Goal: Book appointment/travel/reservation

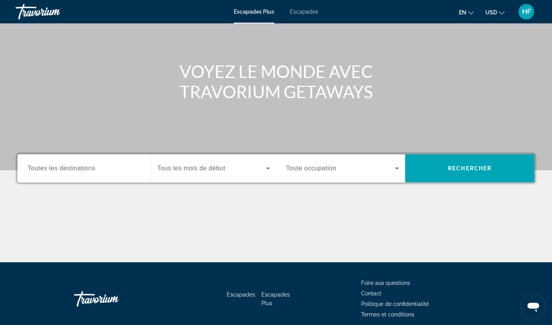
scroll to position [96, 0]
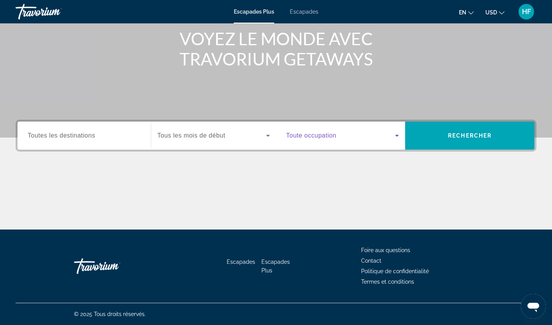
click at [367, 132] on span "Widget de recherche" at bounding box center [340, 135] width 109 height 9
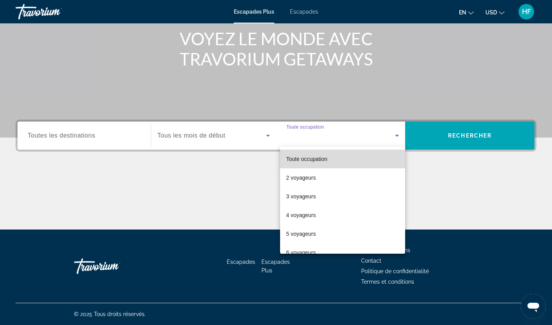
click at [343, 166] on mat-option "Toute occupation" at bounding box center [342, 159] width 125 height 19
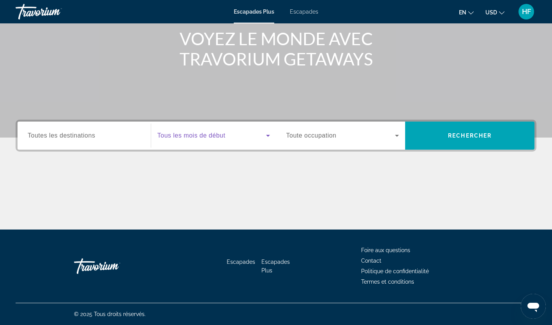
click at [253, 131] on span "Widget de recherche" at bounding box center [211, 135] width 109 height 9
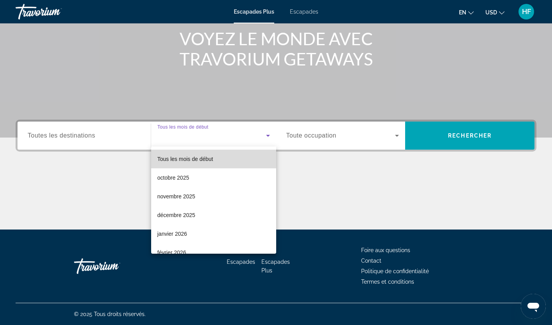
click at [238, 164] on mat-option "Tous les mois de début" at bounding box center [213, 159] width 125 height 19
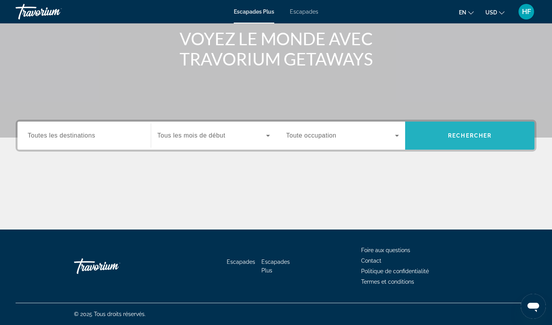
click at [434, 137] on span "Rechercher" at bounding box center [469, 135] width 129 height 19
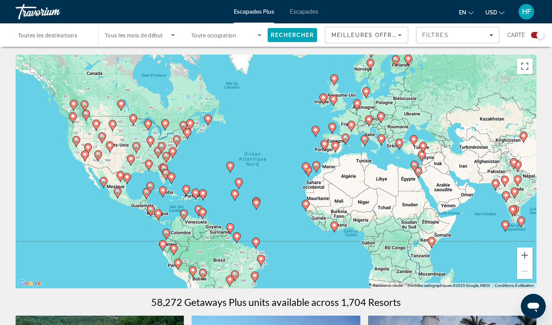
click at [314, 131] on image "Contenu principal" at bounding box center [315, 129] width 5 height 5
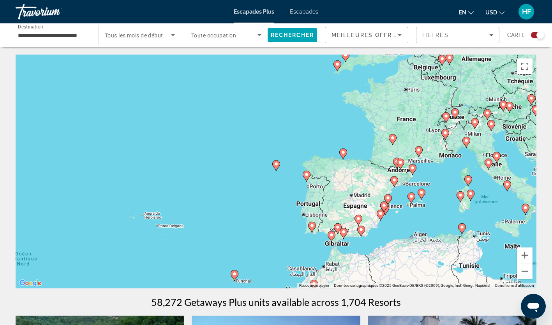
click at [276, 164] on image "Contenu principal" at bounding box center [276, 164] width 5 height 5
type input "**********"
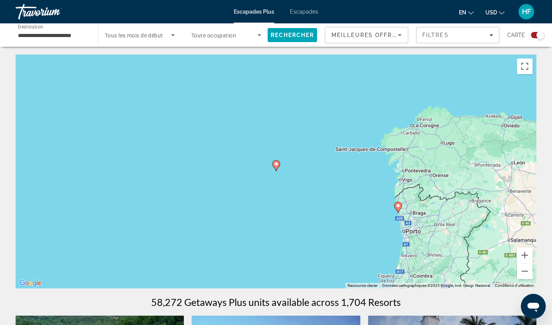
click at [276, 164] on image "Contenu principal" at bounding box center [276, 164] width 5 height 5
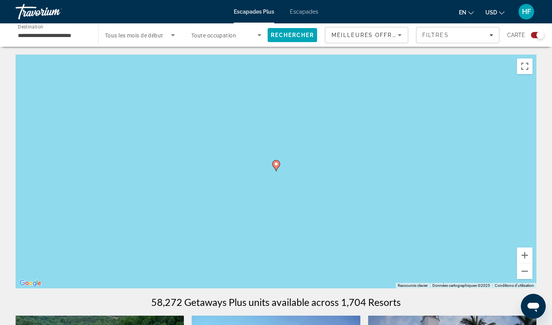
click at [276, 164] on image "Contenu principal" at bounding box center [276, 164] width 5 height 5
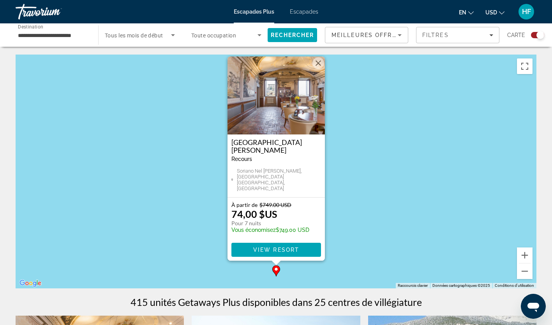
click at [317, 69] on button "Fermer" at bounding box center [318, 63] width 12 height 12
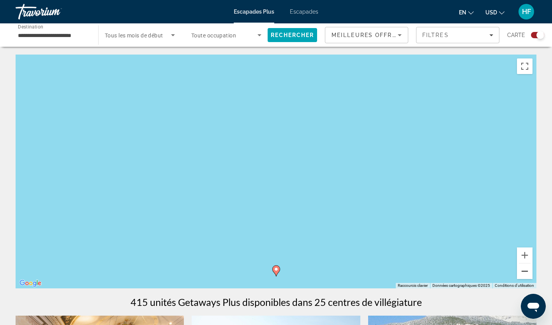
click at [526, 273] on button "Zoom arrière" at bounding box center [525, 271] width 16 height 16
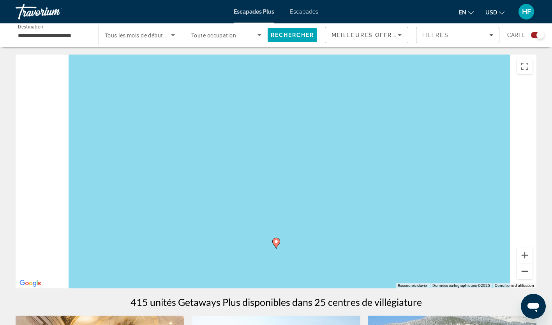
click at [526, 273] on button "Zoom arrière" at bounding box center [525, 271] width 16 height 16
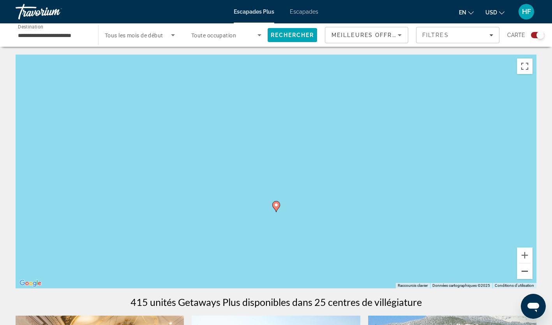
click at [526, 273] on button "Zoom arrière" at bounding box center [525, 271] width 16 height 16
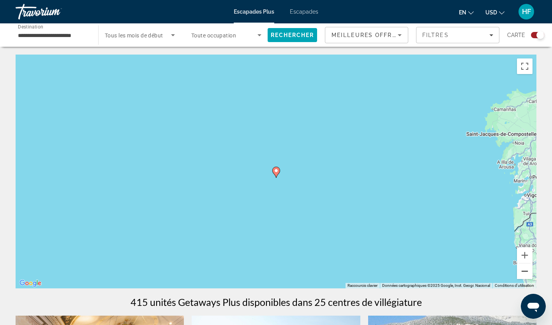
click at [526, 273] on button "Zoom arrière" at bounding box center [525, 271] width 16 height 16
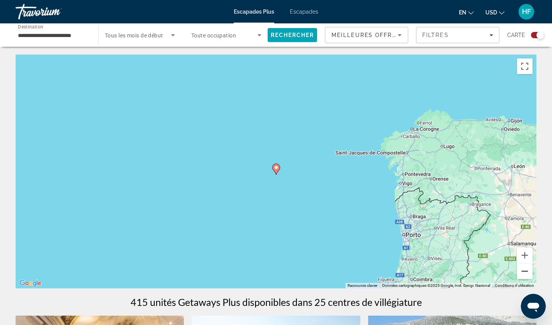
click at [526, 273] on button "Zoom arrière" at bounding box center [525, 271] width 16 height 16
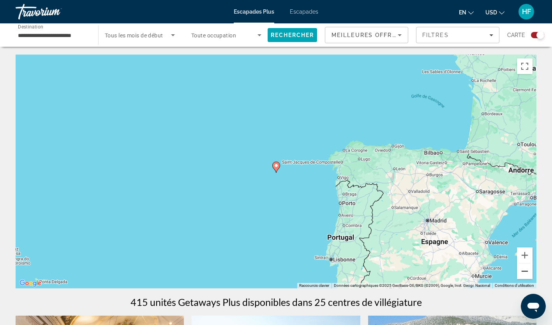
click at [526, 273] on button "Zoom arrière" at bounding box center [525, 271] width 16 height 16
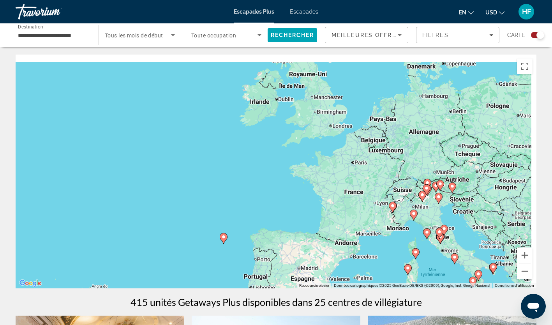
drag, startPoint x: 400, startPoint y: 153, endPoint x: 324, endPoint y: 233, distance: 110.7
click at [324, 233] on div "Pour activer le glissement avec le clavier, appuyez sur Alt+Entrée. Une fois ce…" at bounding box center [276, 172] width 521 height 234
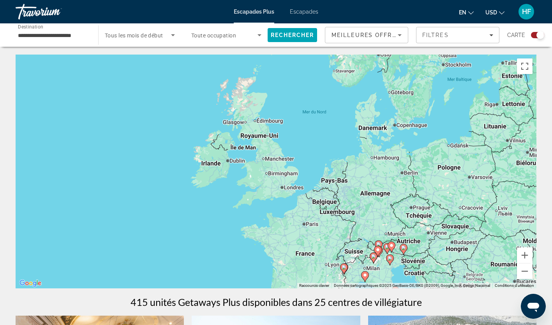
drag, startPoint x: 308, startPoint y: 217, endPoint x: 280, endPoint y: 275, distance: 64.5
click at [280, 275] on div "Pour activer le glissement avec le clavier, appuyez sur Alt+Entrée. Une fois ce…" at bounding box center [276, 172] width 521 height 234
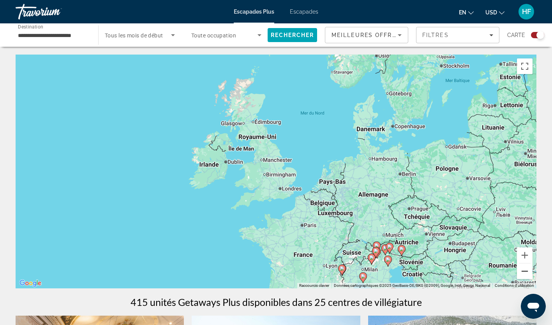
click at [529, 270] on button "Zoom arrière" at bounding box center [525, 271] width 16 height 16
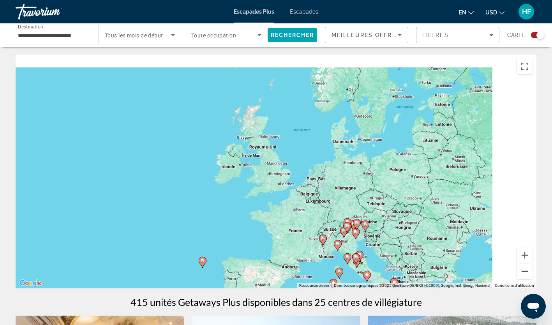
click at [529, 270] on button "Zoom arrière" at bounding box center [525, 271] width 16 height 16
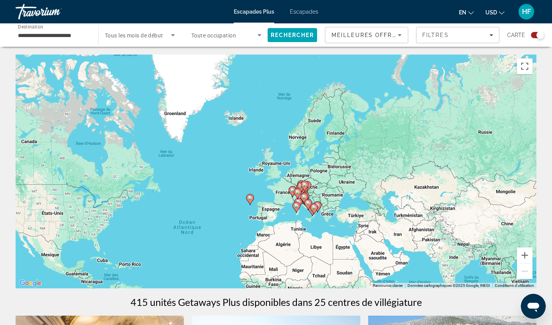
click at [223, 175] on div "Pour activer le glissement avec le clavier, appuyez sur Alt+Entrée. Une fois ce…" at bounding box center [276, 172] width 521 height 234
click at [303, 30] on span "Rechercher" at bounding box center [291, 35] width 49 height 19
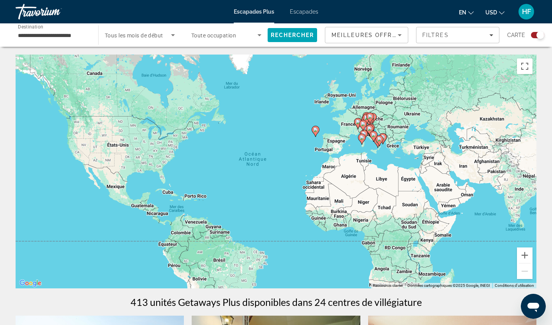
click at [366, 117] on image "Contenu principal" at bounding box center [366, 117] width 5 height 5
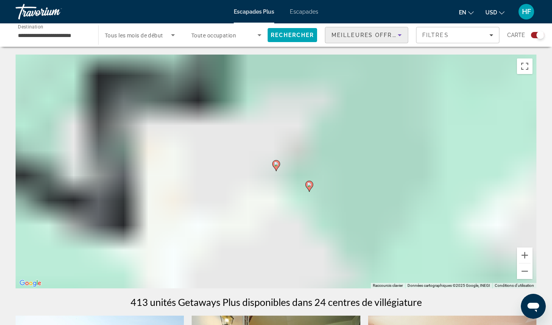
click at [374, 32] on span "Meilleures offres" at bounding box center [365, 35] width 69 height 6
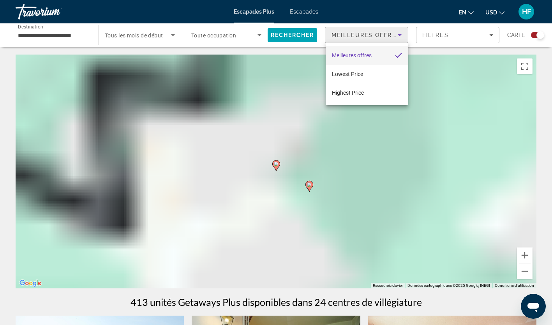
click at [374, 32] on div at bounding box center [276, 162] width 552 height 325
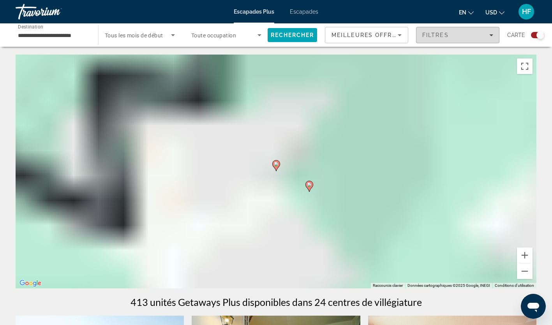
click at [421, 30] on span "Filtres" at bounding box center [457, 35] width 83 height 19
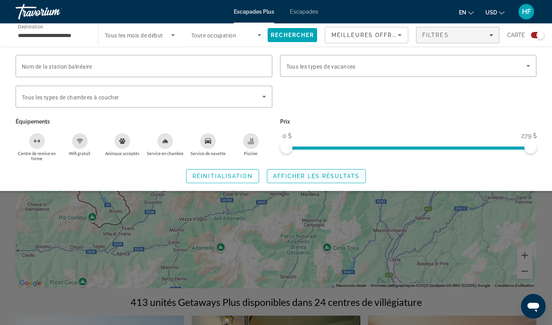
click at [317, 175] on span "Afficher les résultats" at bounding box center [316, 176] width 86 height 6
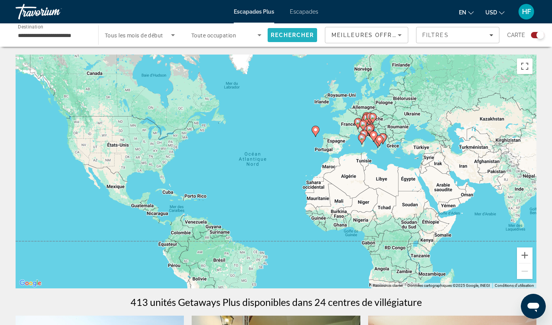
click at [303, 33] on span "Rechercher" at bounding box center [293, 35] width 44 height 6
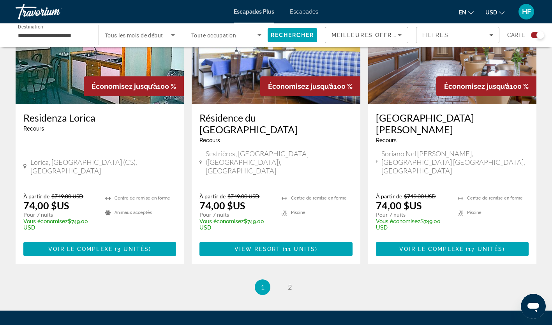
scroll to position [1195, 0]
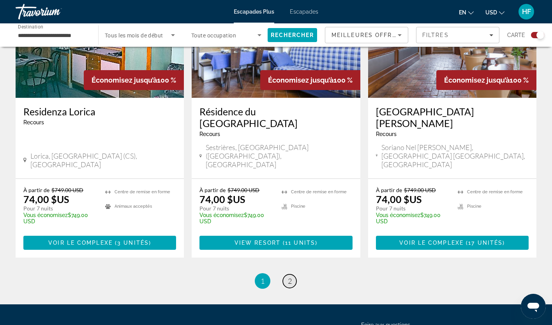
click at [288, 276] on span "2" at bounding box center [290, 280] width 4 height 9
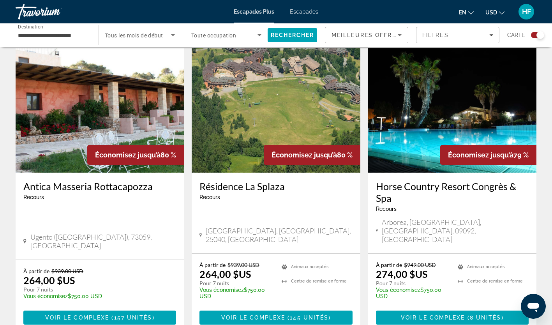
scroll to position [1213, 0]
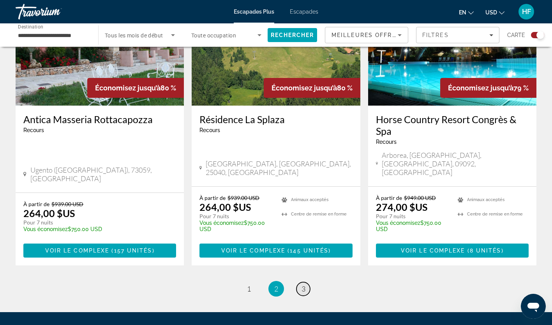
click at [297, 282] on link "page 3" at bounding box center [303, 289] width 14 height 14
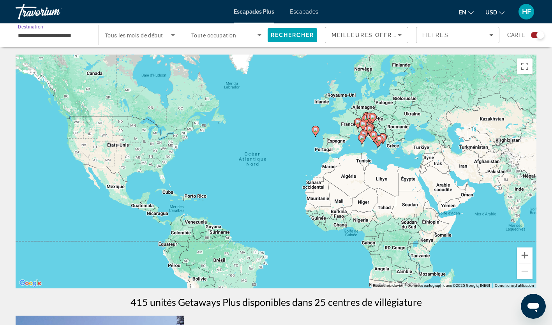
click at [57, 33] on input "**********" at bounding box center [53, 35] width 70 height 9
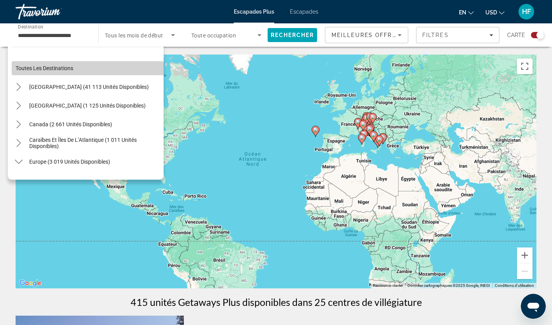
click at [99, 62] on span "Sélectionner une destination : Toutes les destinations" at bounding box center [88, 68] width 152 height 19
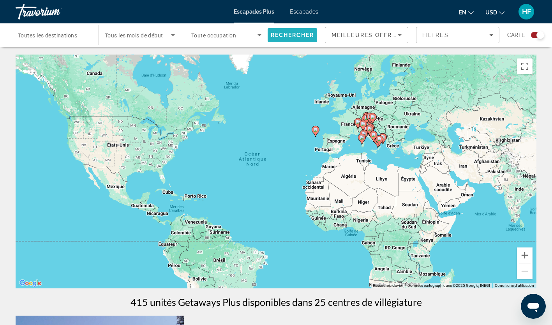
click at [294, 31] on span "Rechercher" at bounding box center [291, 35] width 49 height 19
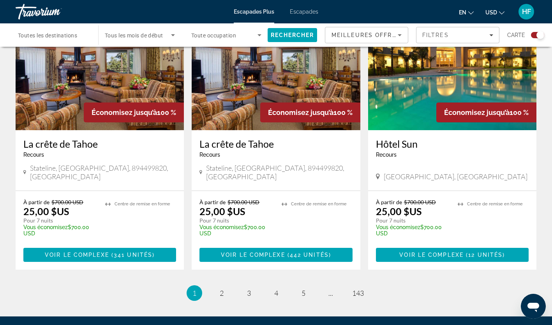
scroll to position [1172, 0]
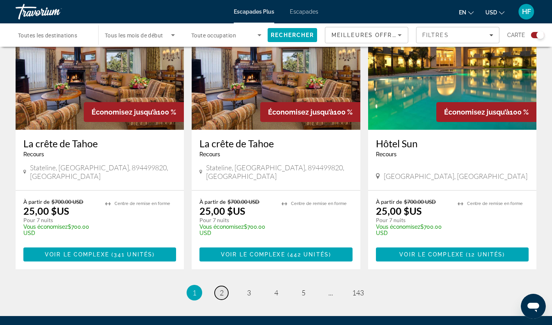
click at [216, 286] on link "page 2" at bounding box center [222, 293] width 14 height 14
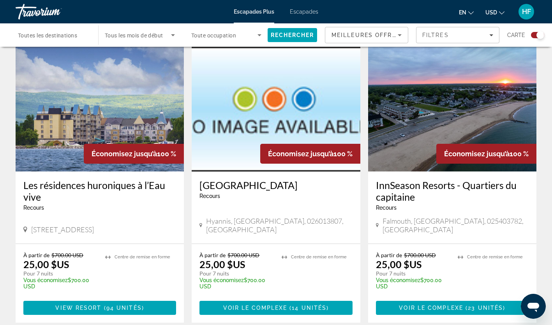
scroll to position [1236, 0]
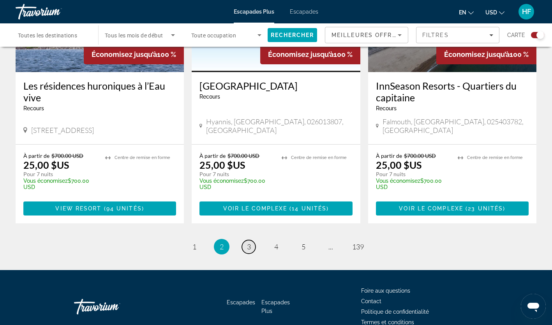
click at [250, 242] on span "3" at bounding box center [249, 246] width 4 height 9
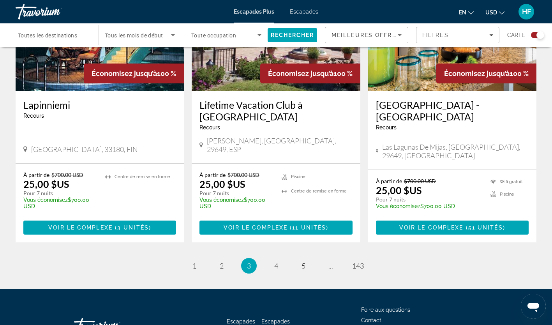
scroll to position [1227, 0]
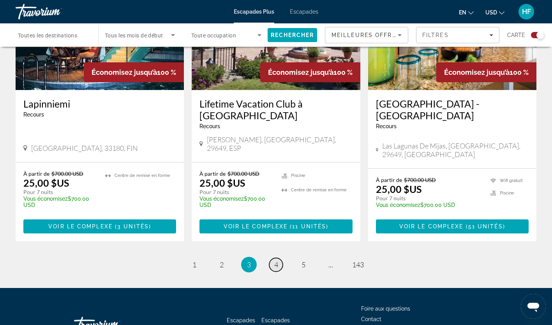
click at [273, 258] on link "page 4" at bounding box center [276, 265] width 14 height 14
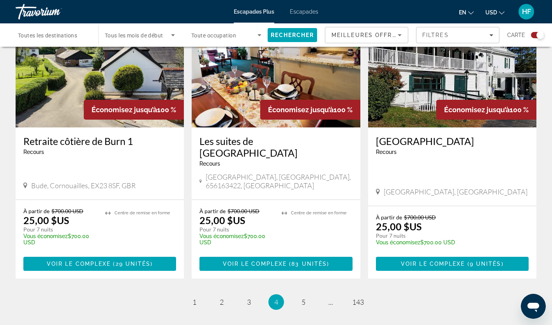
scroll to position [1169, 0]
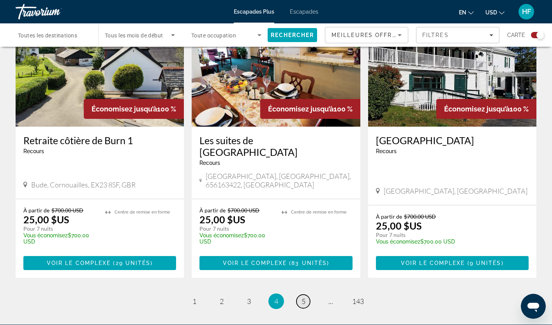
click at [300, 294] on link "page 5" at bounding box center [303, 301] width 14 height 14
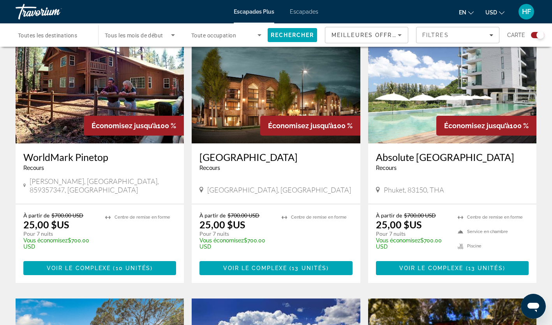
scroll to position [297, 0]
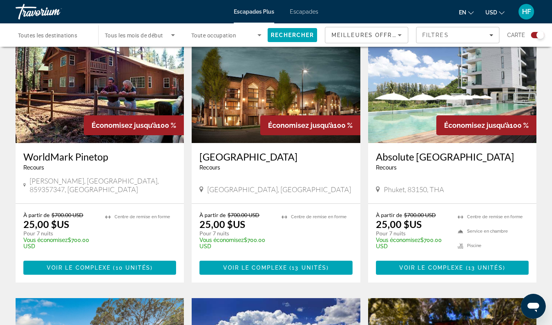
click at [424, 116] on img "Contenu principal" at bounding box center [452, 80] width 168 height 125
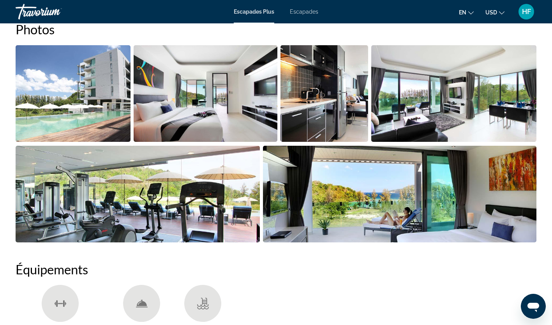
scroll to position [365, 0]
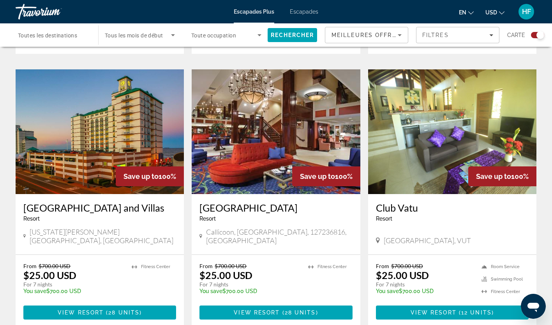
scroll to position [1077, 0]
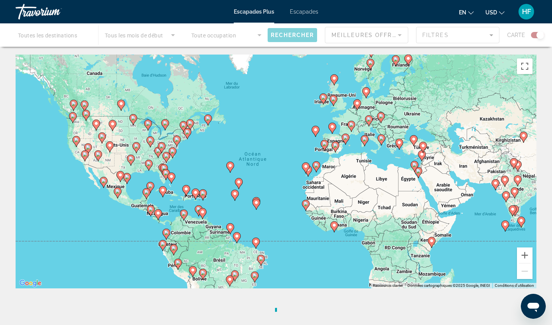
click at [307, 250] on div "Pour activer le glissement avec le clavier, appuyez sur Alt+Entrée. Une fois ce…" at bounding box center [276, 172] width 521 height 234
click at [335, 96] on icon "Contenu principal" at bounding box center [332, 100] width 7 height 10
type input "**********"
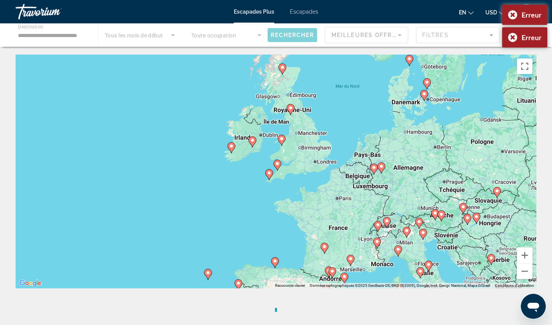
scroll to position [129, 0]
